Goal: Check status: Check status

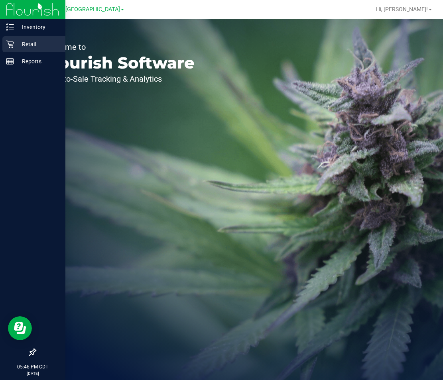
click at [30, 47] on p "Retail" at bounding box center [38, 44] width 48 height 10
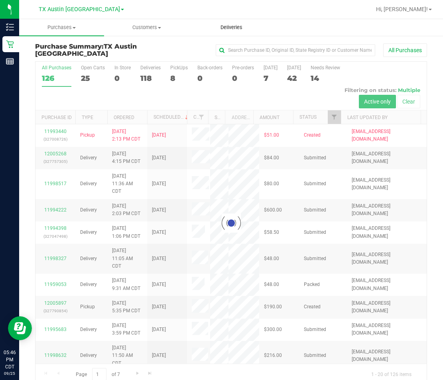
click at [233, 28] on span "Deliveries" at bounding box center [231, 27] width 43 height 7
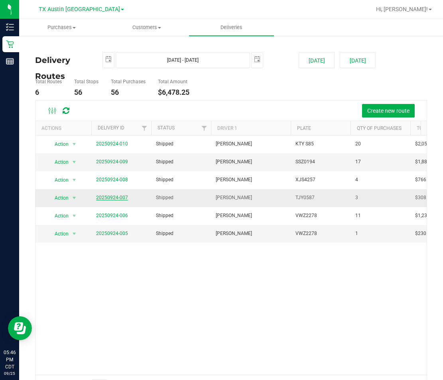
click at [115, 198] on link "20250924-007" at bounding box center [112, 198] width 32 height 6
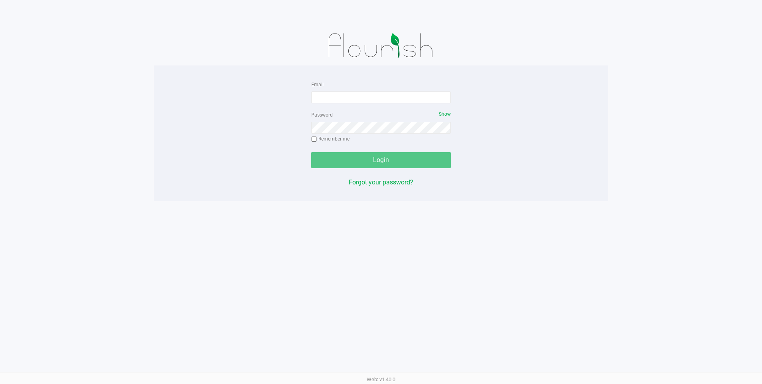
type input "[EMAIL_ADDRESS][DOMAIN_NAME]"
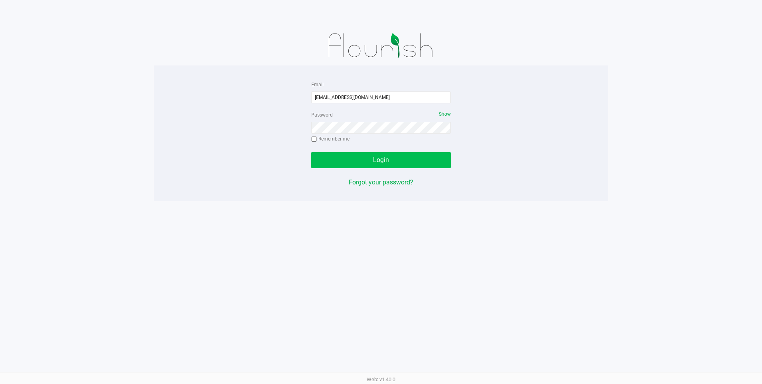
click at [386, 160] on div "Login" at bounding box center [381, 160] width 140 height 16
click at [382, 163] on span "Login" at bounding box center [381, 160] width 16 height 8
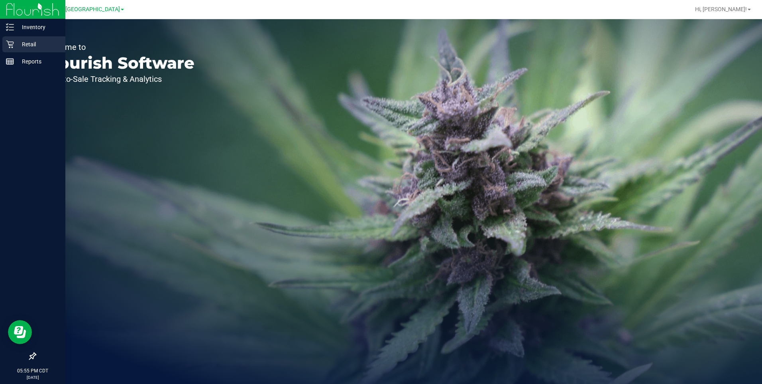
click at [27, 45] on p "Retail" at bounding box center [38, 44] width 48 height 10
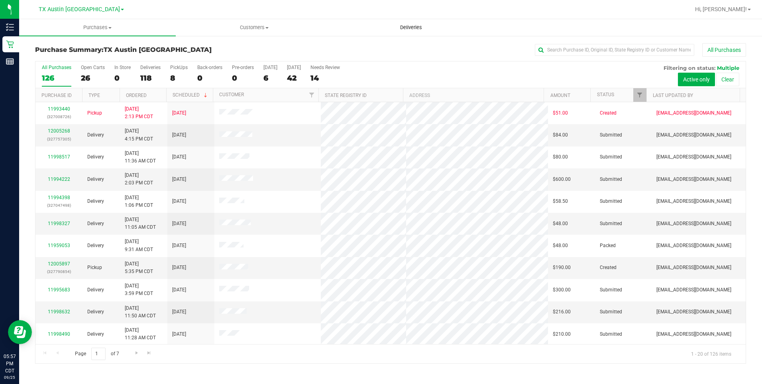
click at [401, 27] on span "Deliveries" at bounding box center [410, 27] width 43 height 7
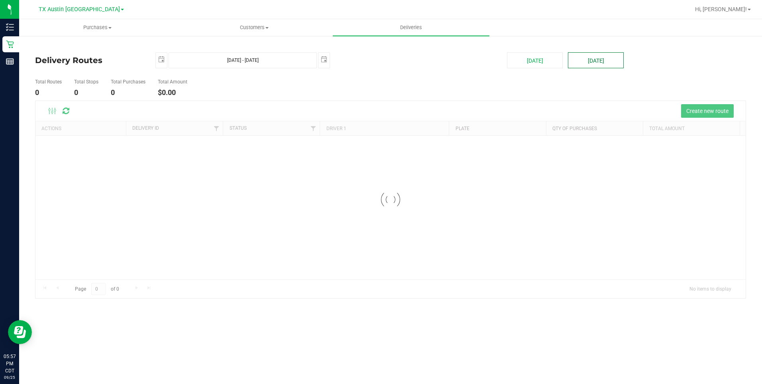
click at [601, 53] on button "[DATE]" at bounding box center [596, 60] width 56 height 16
type input "Sep 26, 2025 - Sep 26, 2025"
type input "2025-09-26"
